Goal: Transaction & Acquisition: Purchase product/service

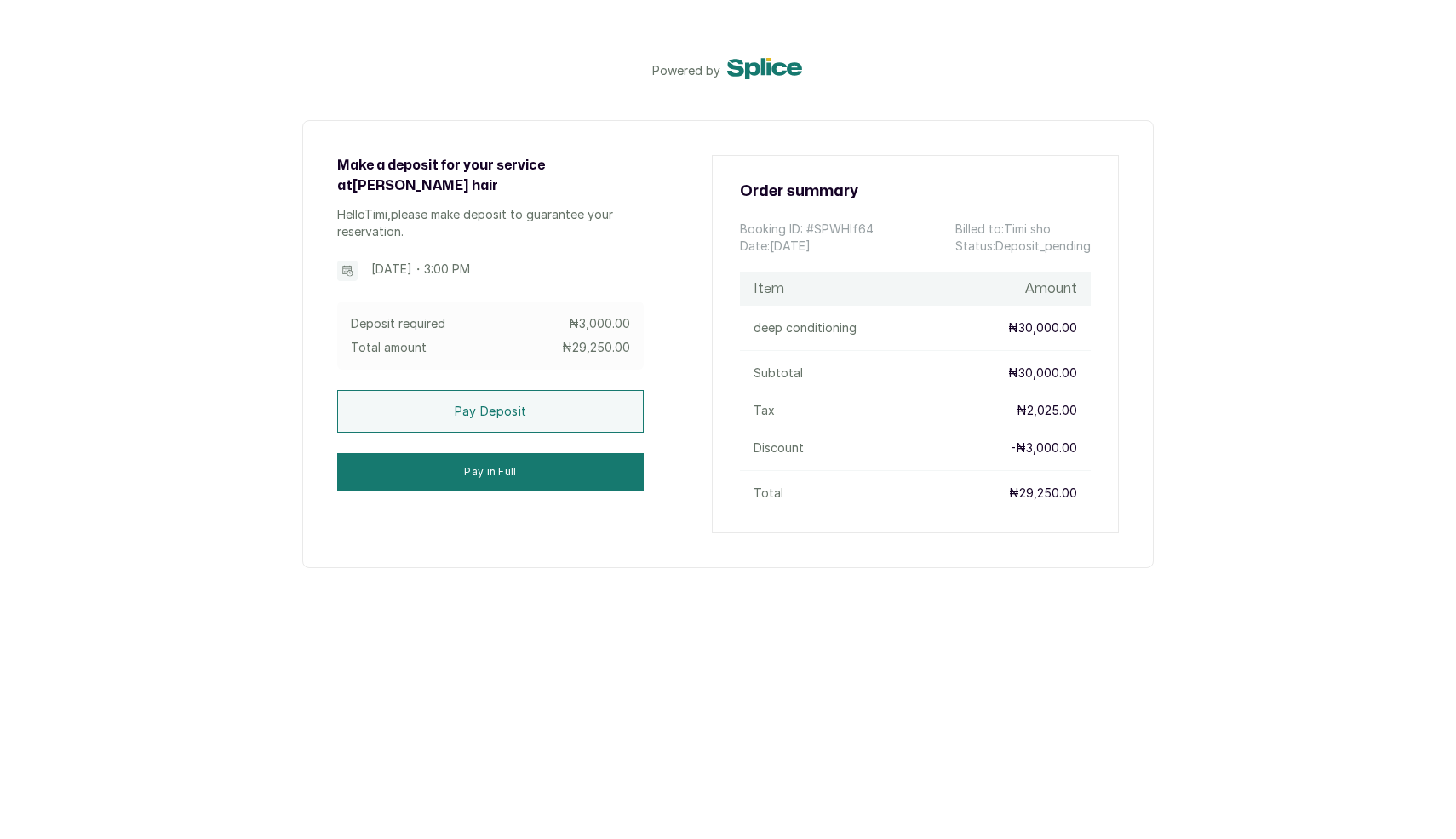
click at [830, 229] on p "Booking ID: # SPWHIf64" at bounding box center [807, 228] width 134 height 17
copy p "SPWHIf64"
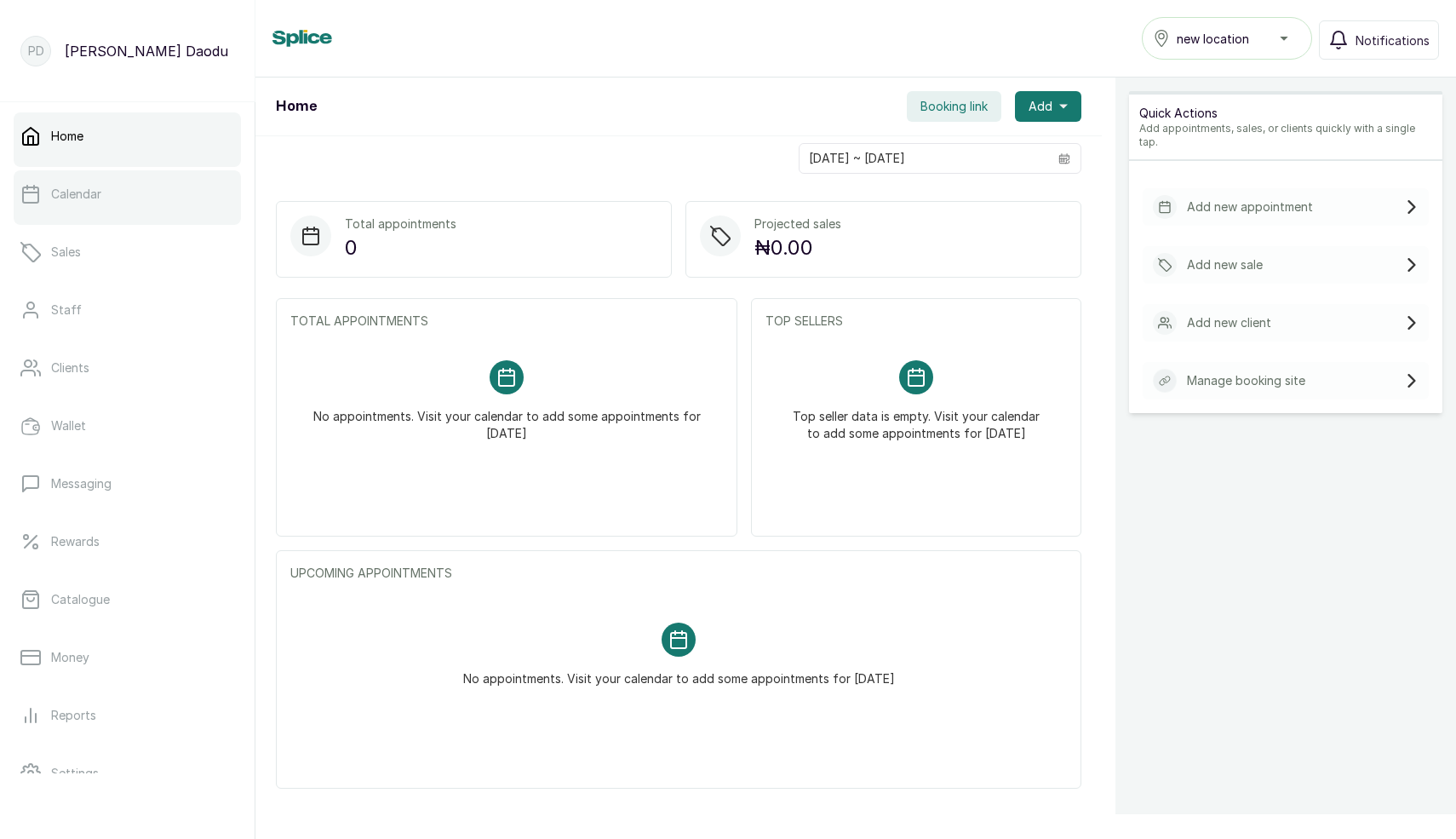
click at [115, 185] on link "Calendar" at bounding box center [127, 194] width 227 height 48
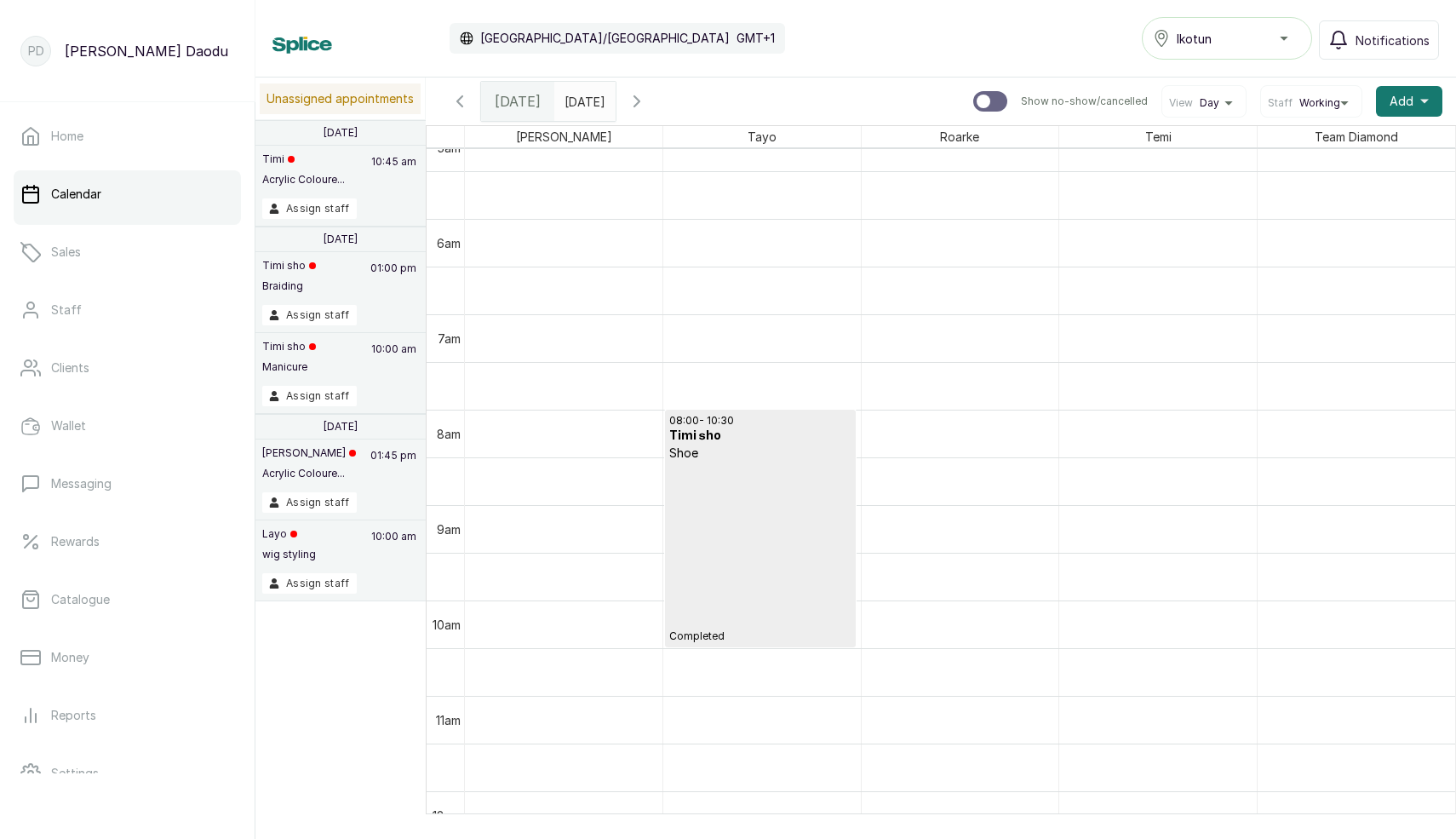
click at [1200, 48] on div "Ikotun" at bounding box center [1227, 38] width 148 height 20
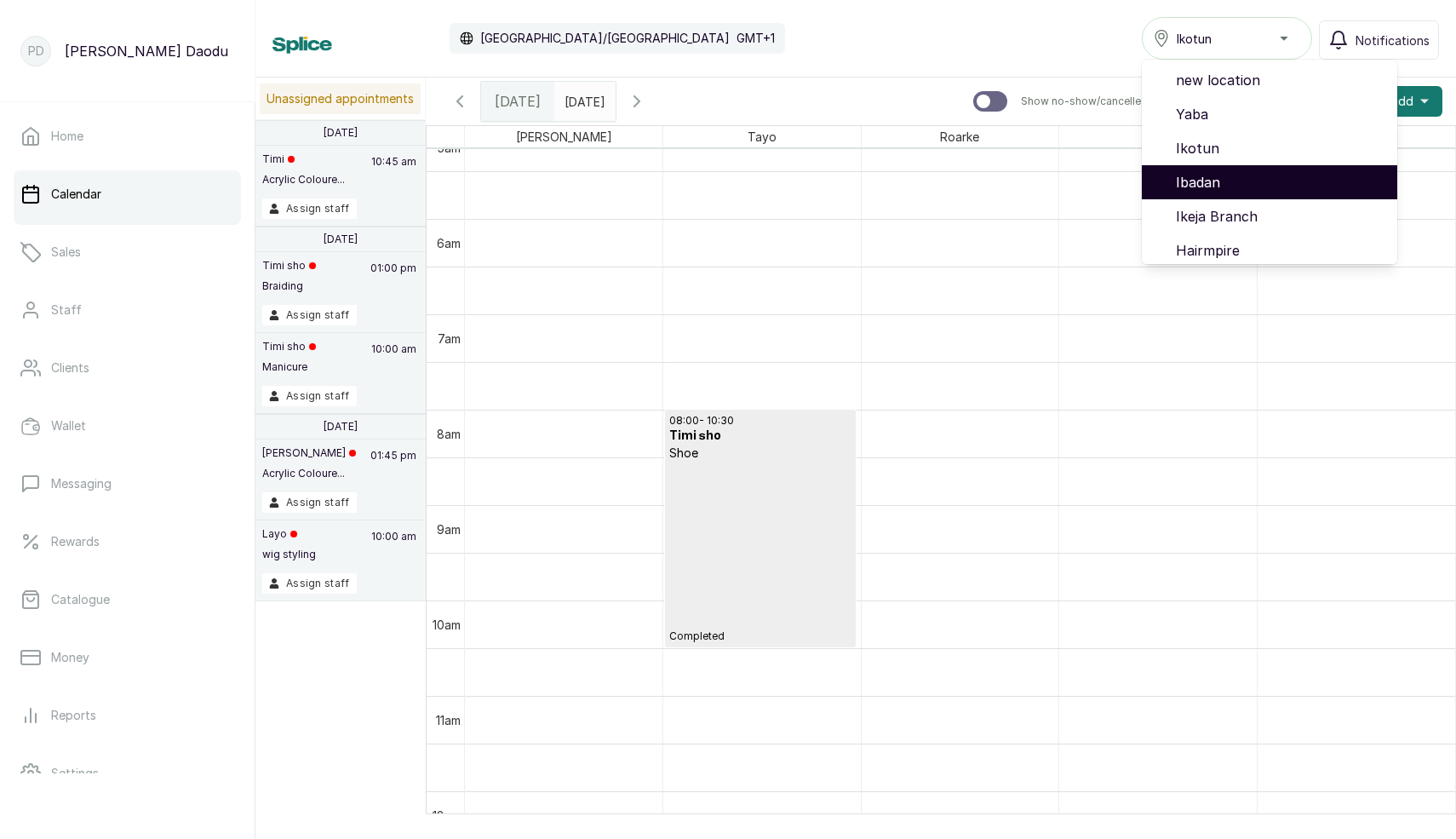
click at [1198, 174] on span "Ibadan" at bounding box center [1281, 182] width 208 height 20
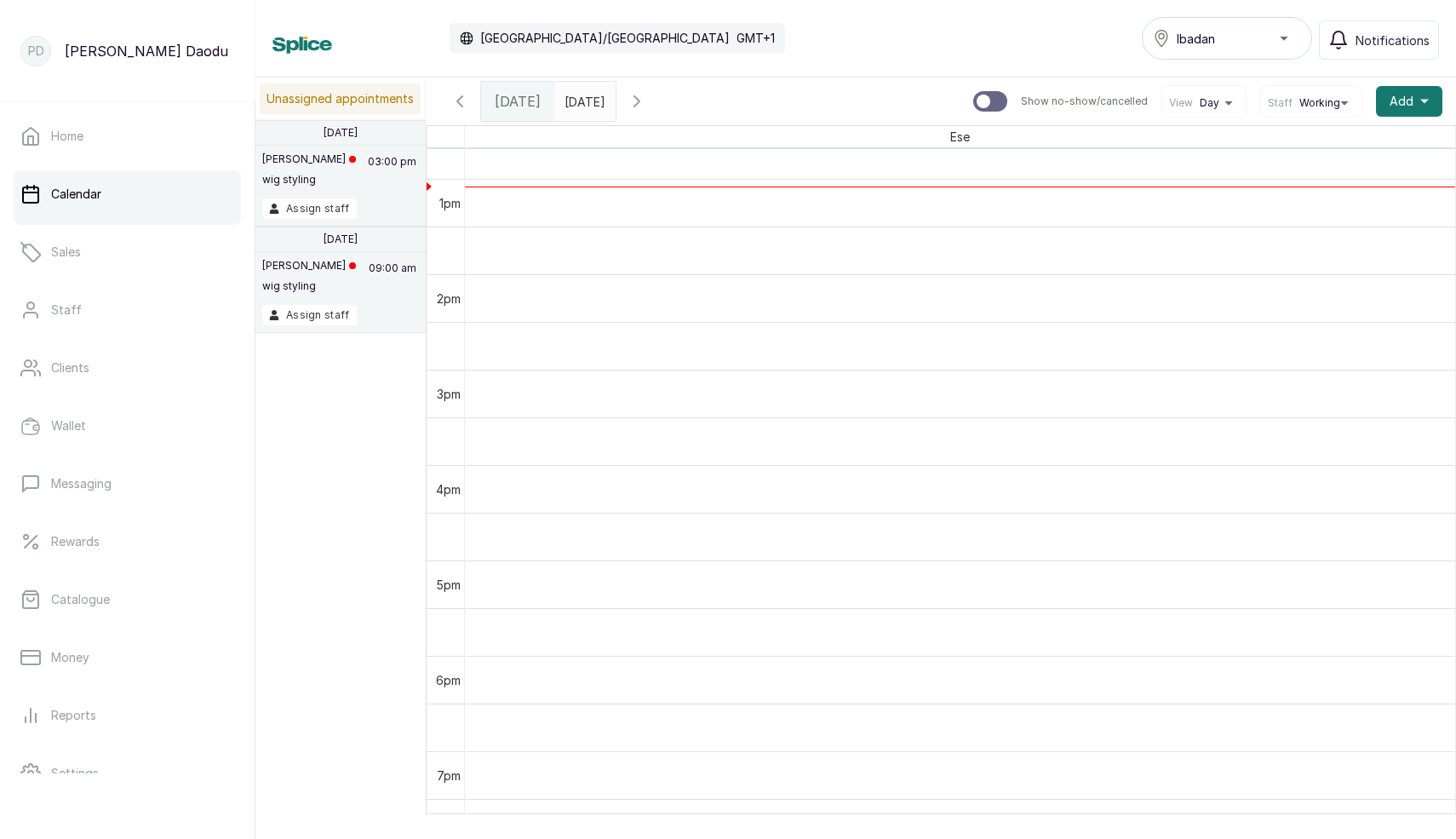
click at [1274, 56] on button "Ibadan" at bounding box center [1227, 38] width 170 height 42
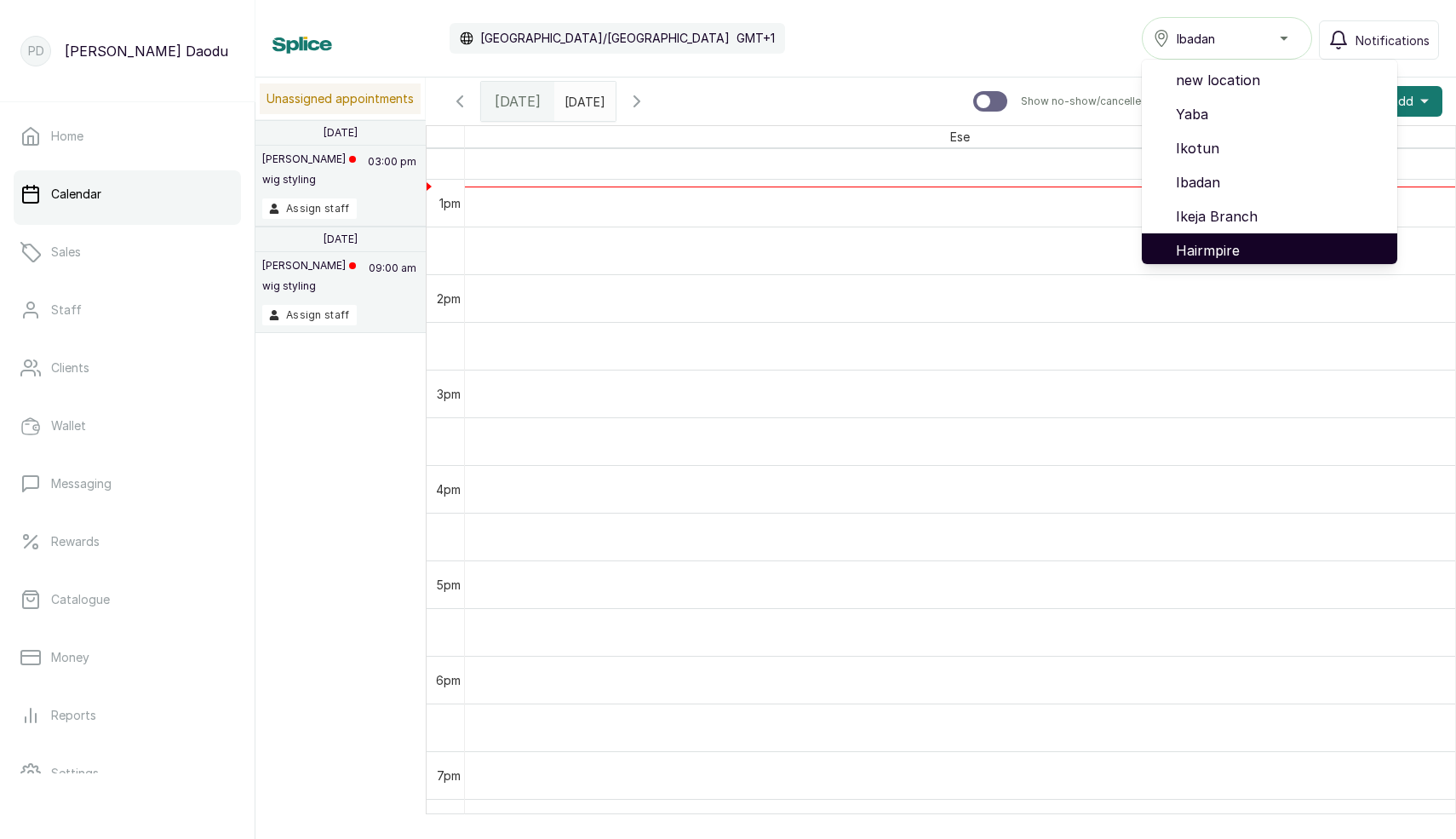
click at [1236, 238] on li "Hairmpire" at bounding box center [1270, 250] width 256 height 34
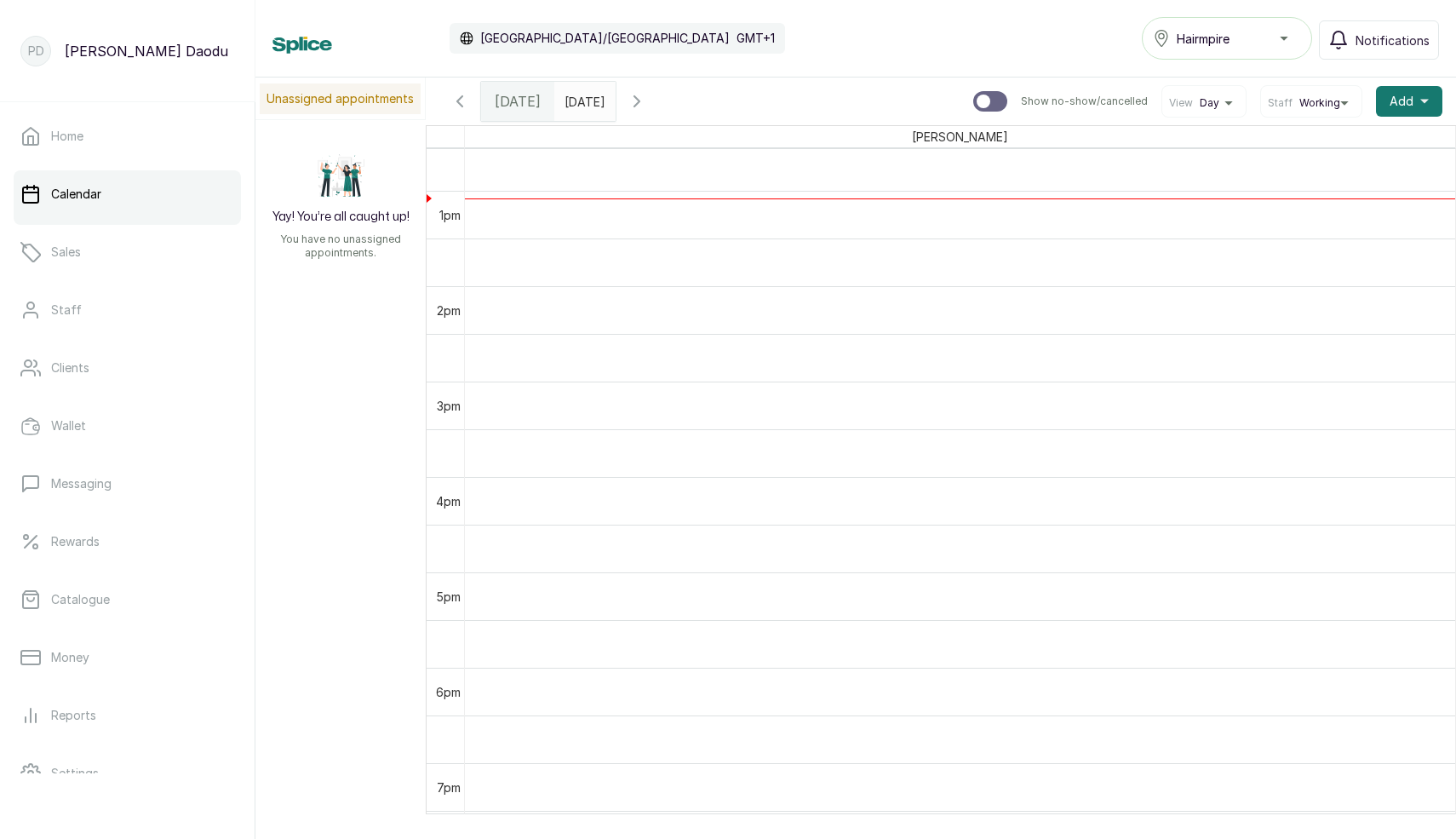
scroll to position [1241, 0]
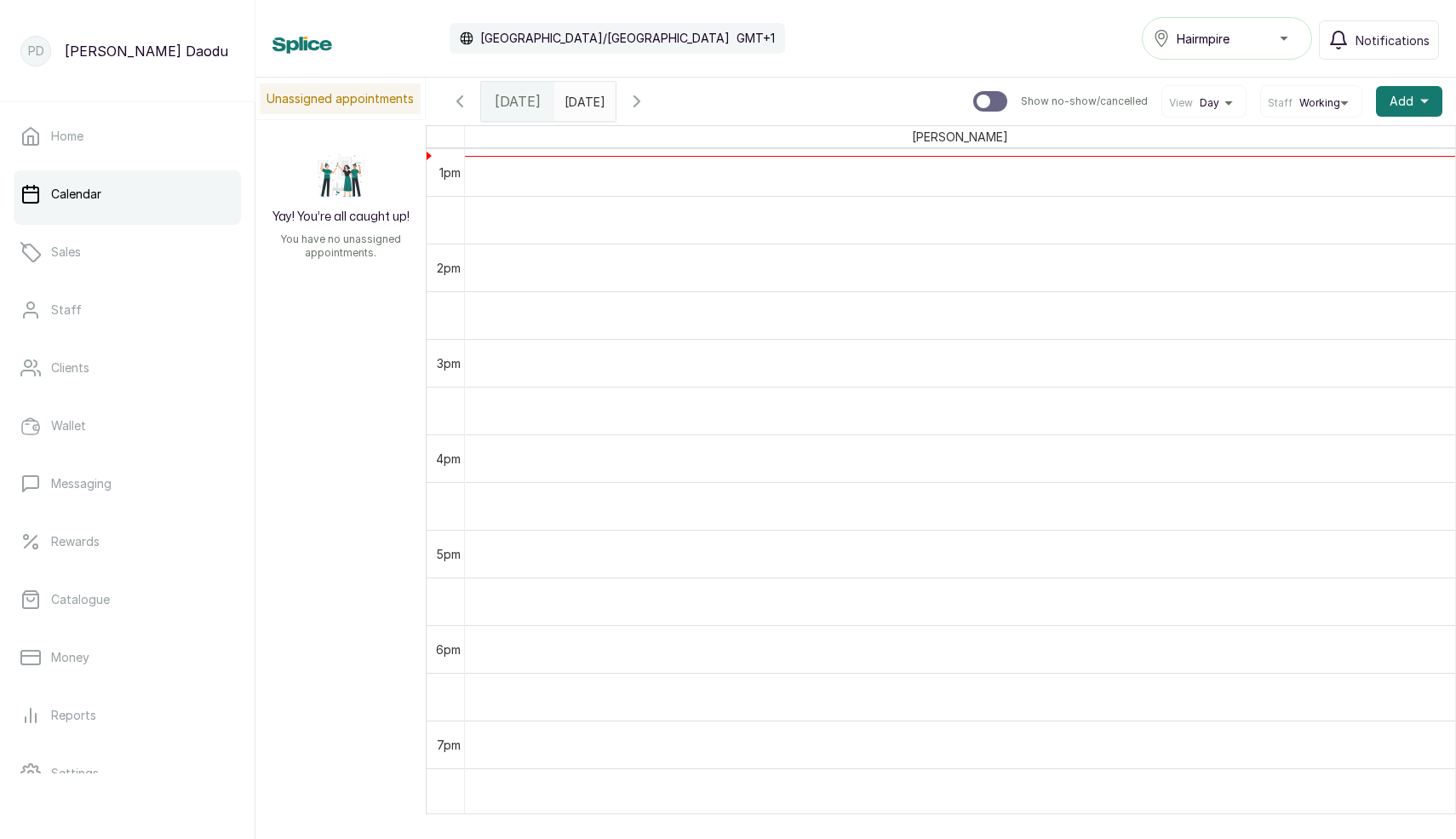
click at [1261, 33] on div "Hairmpire" at bounding box center [1227, 38] width 148 height 20
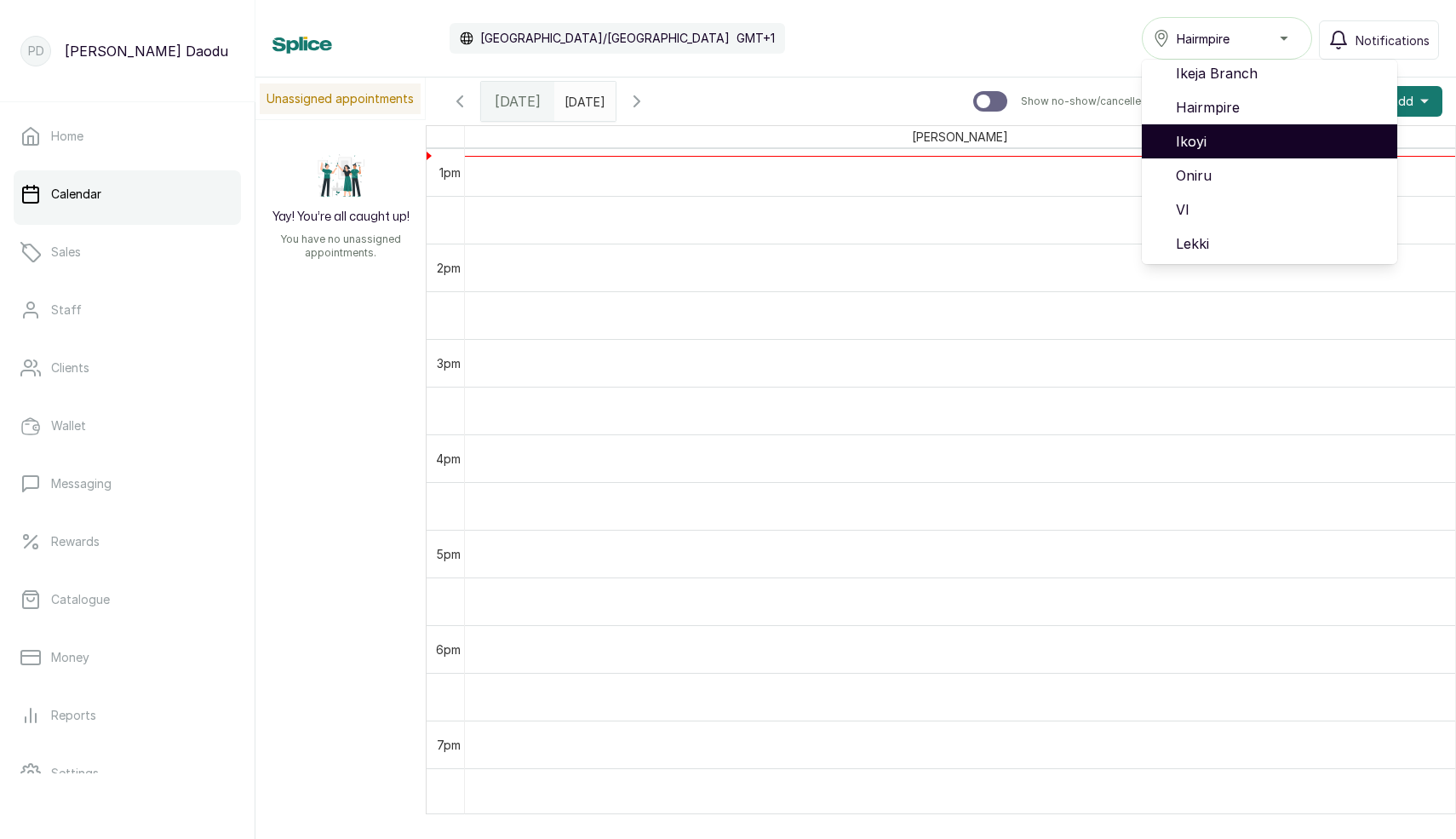
click at [1202, 152] on li "Ikoyi" at bounding box center [1270, 141] width 256 height 34
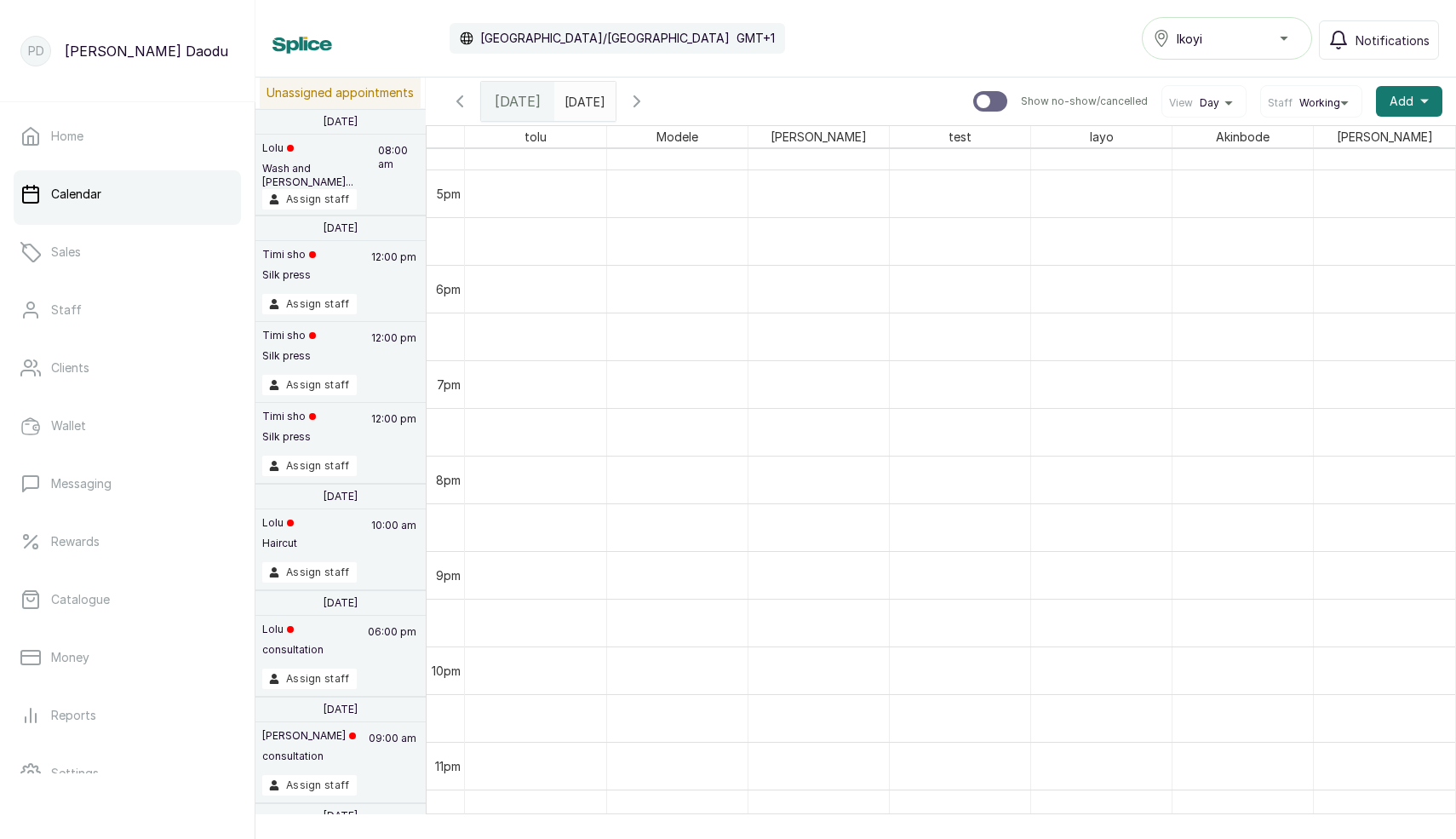
click at [1226, 48] on button "Ikoyi" at bounding box center [1227, 38] width 170 height 42
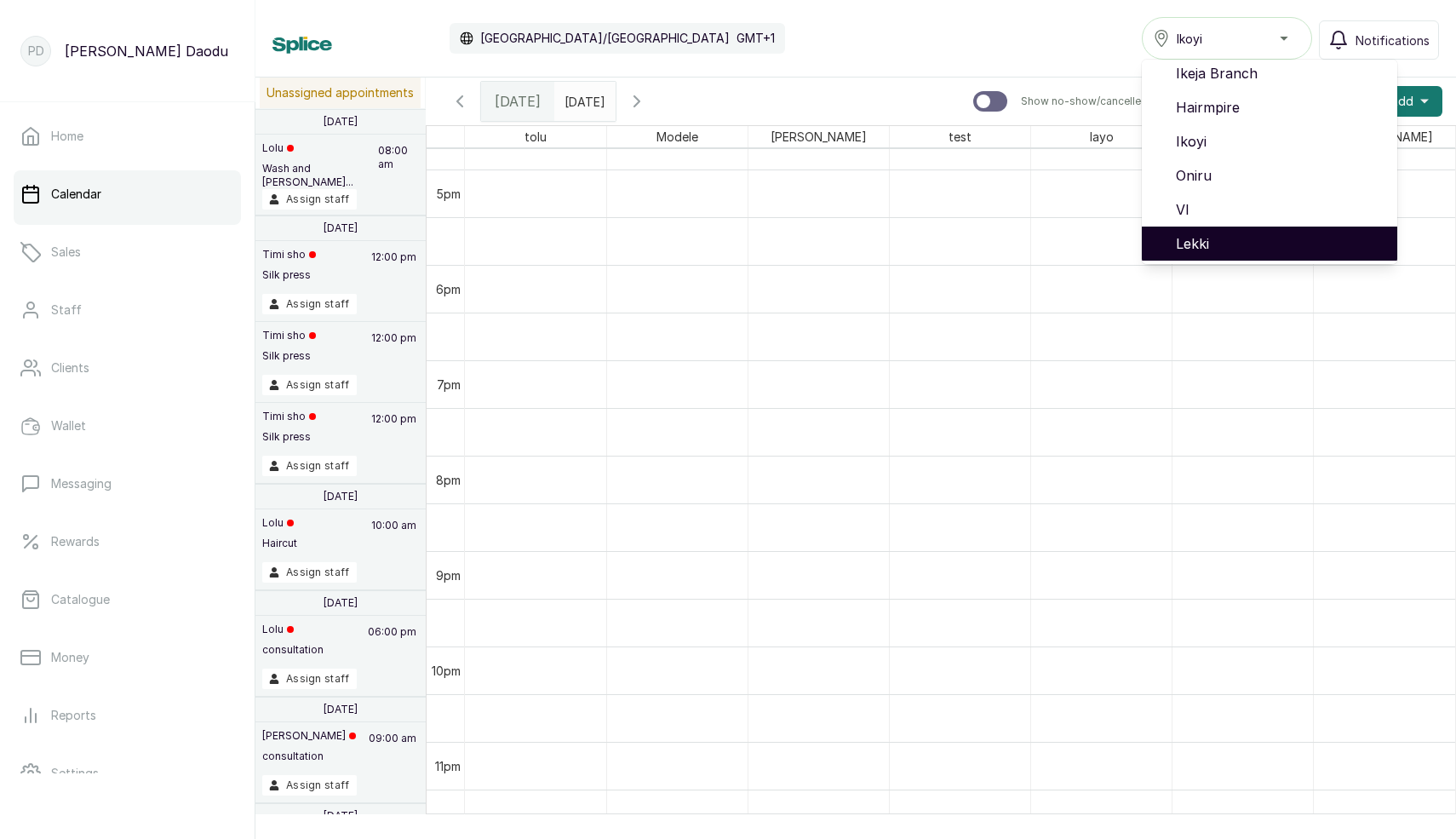
click at [1253, 245] on span "Lekki" at bounding box center [1281, 243] width 208 height 20
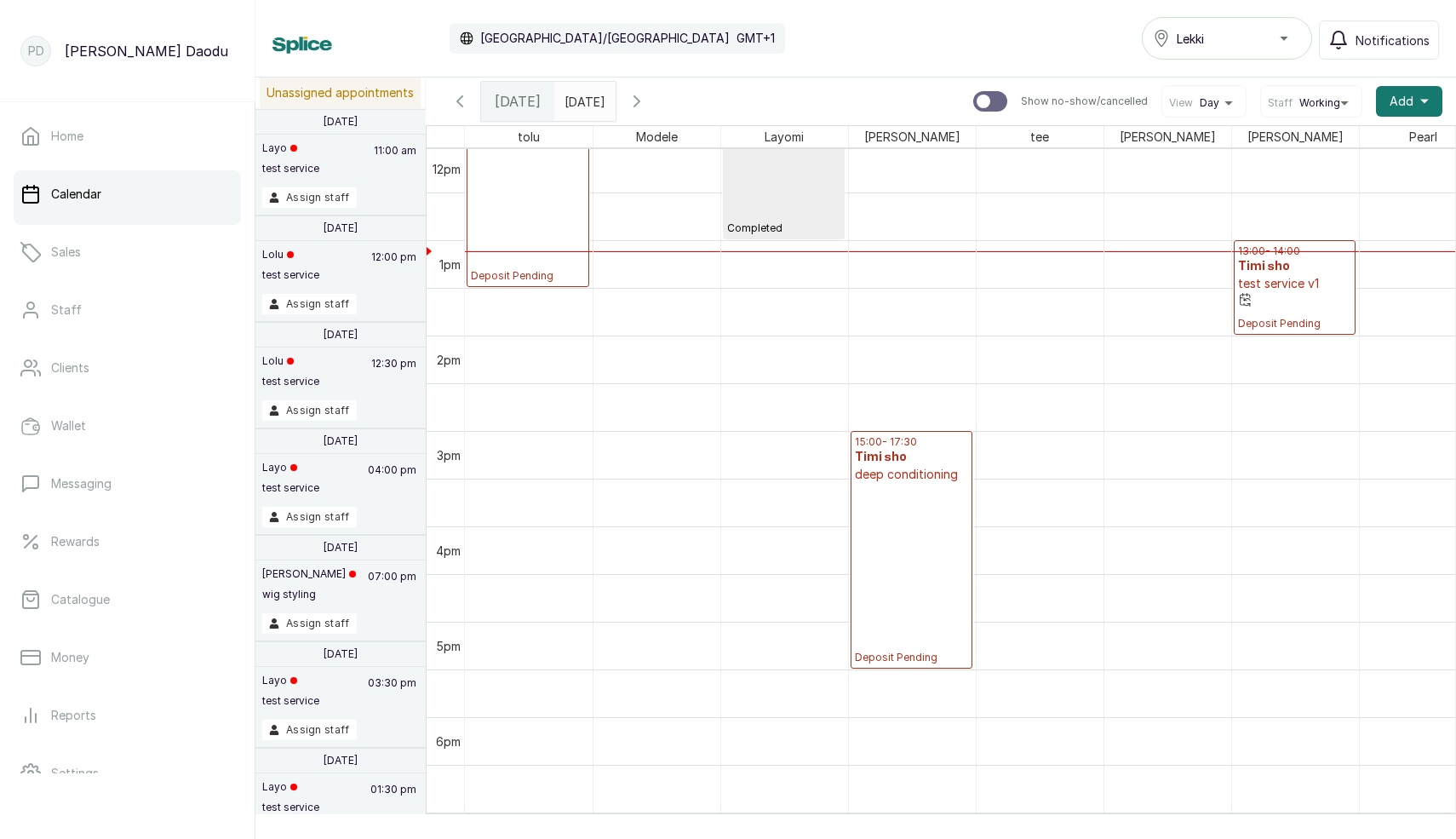
scroll to position [1153, 0]
click at [895, 552] on p "Deposit Pending" at bounding box center [911, 569] width 114 height 182
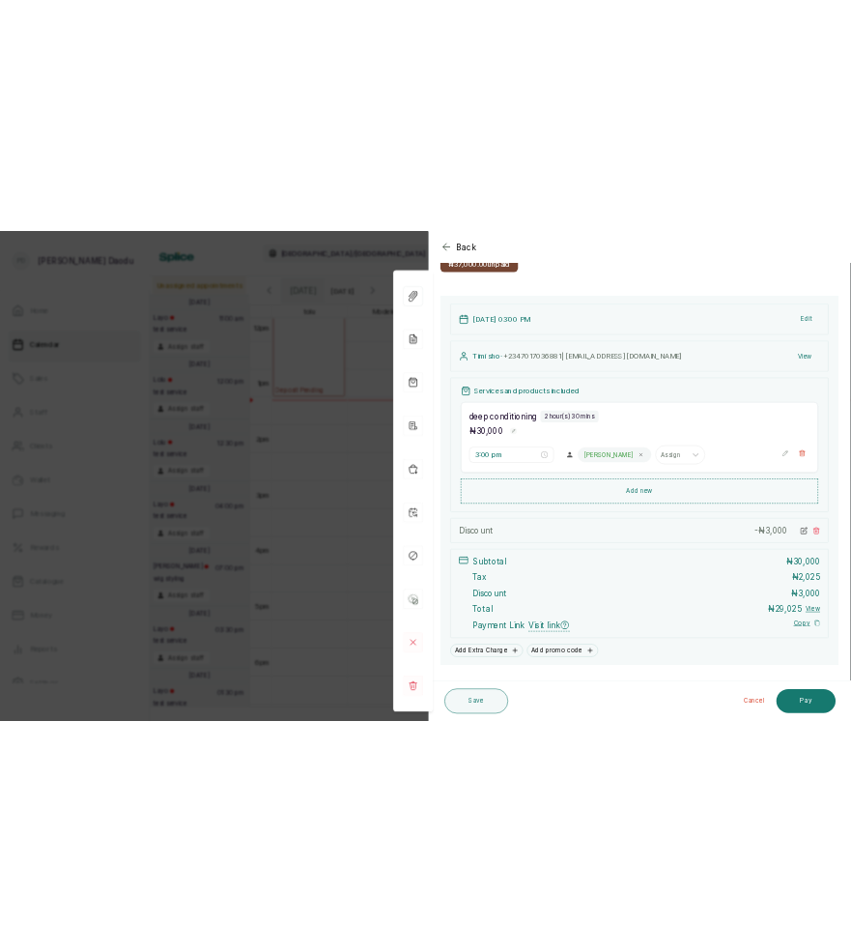
scroll to position [134, 0]
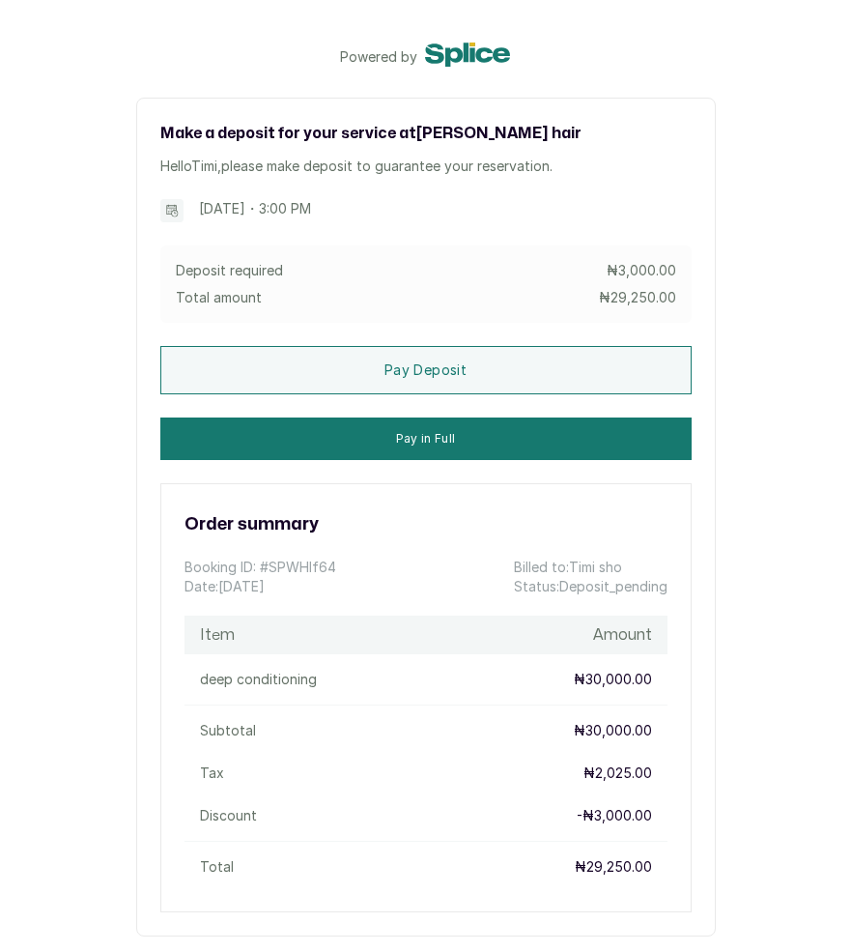
click at [751, 268] on main "Powered by Make a deposit for your service at [PERSON_NAME] hair Hello [PERSON_…" at bounding box center [425, 480] width 851 height 960
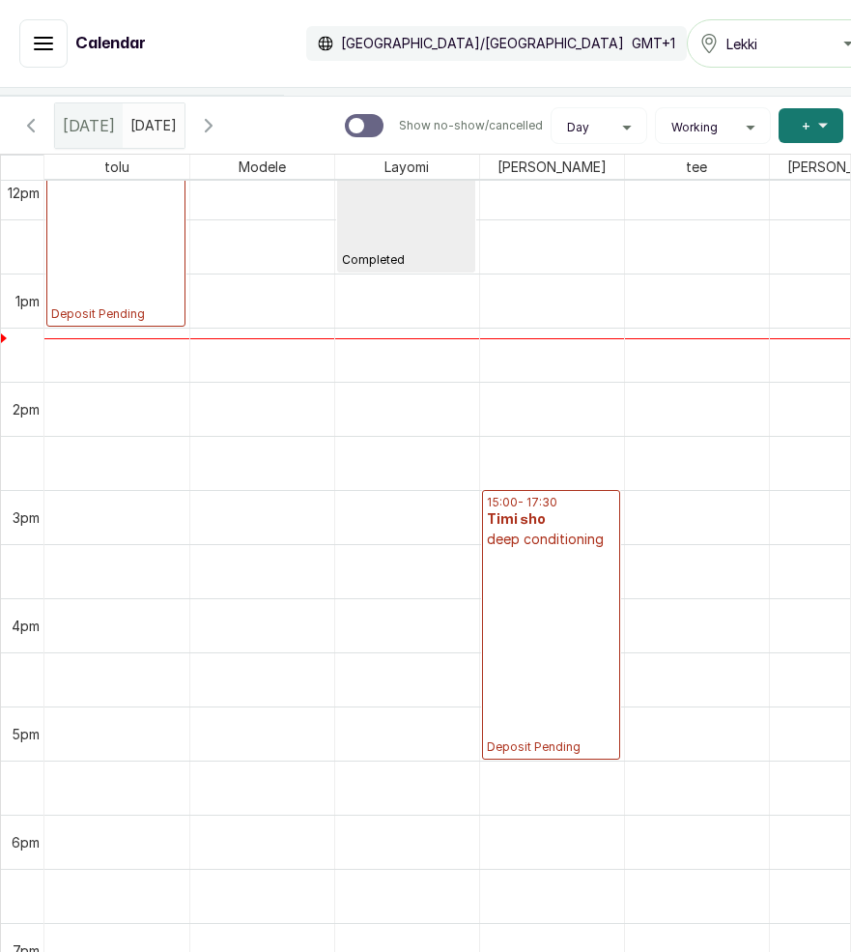
click at [575, 661] on p "Deposit Pending" at bounding box center [551, 652] width 129 height 206
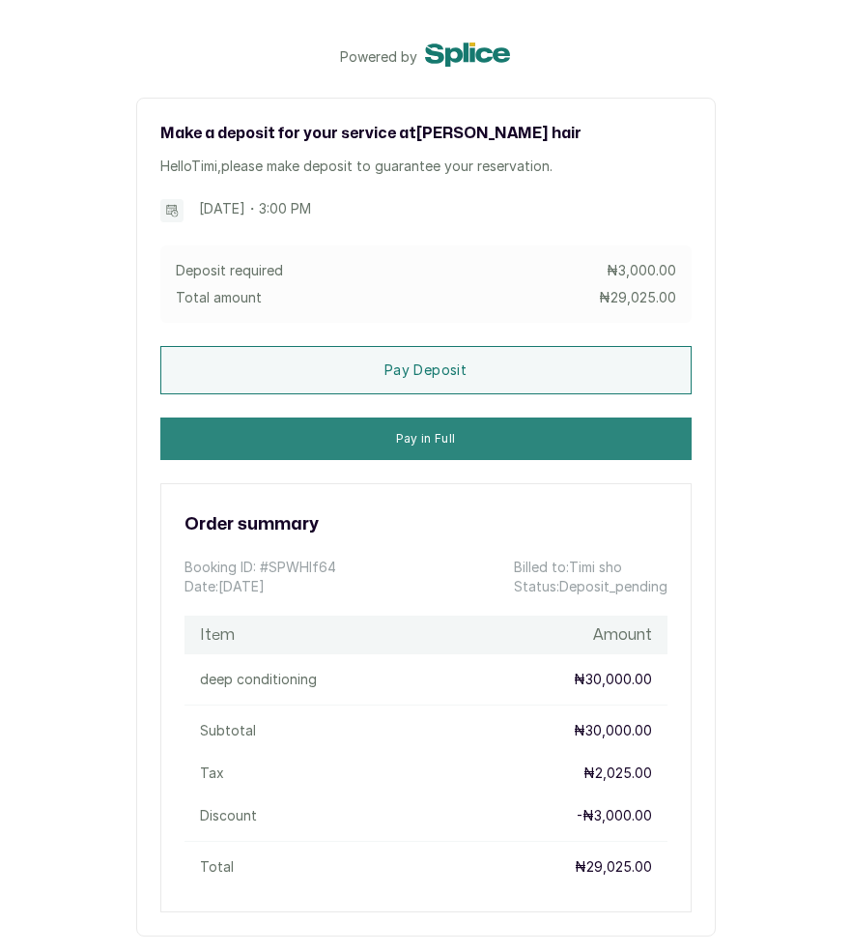
click at [453, 439] on button "Pay in Full" at bounding box center [425, 438] width 531 height 43
